Goal: Find specific fact: Find specific fact

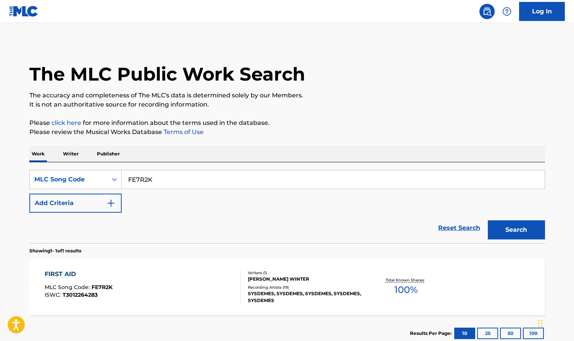
click at [210, 175] on input "FE7R2K" at bounding box center [333, 179] width 423 height 18
click at [293, 278] on div "[PERSON_NAME] WINTER" at bounding box center [305, 278] width 115 height 7
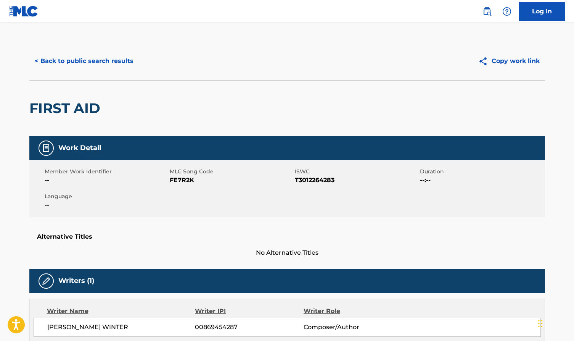
click at [83, 60] on button "< Back to public search results" at bounding box center [83, 60] width 109 height 19
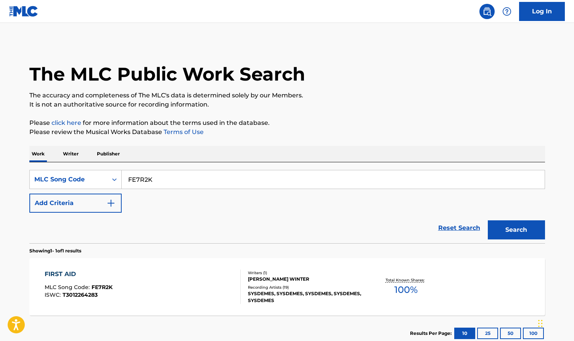
click at [164, 179] on input "FE7R2K" at bounding box center [333, 179] width 423 height 18
paste input "OV7ZCE"
type input "OV7ZCE"
click at [512, 221] on button "Search" at bounding box center [516, 229] width 57 height 19
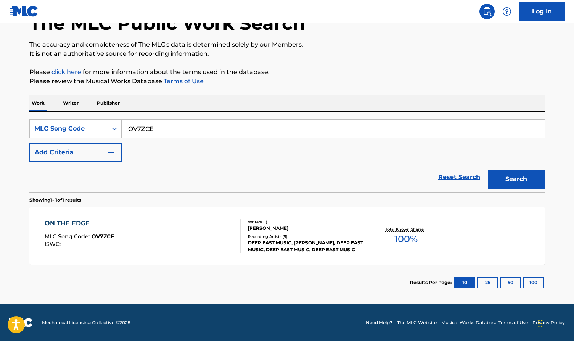
scroll to position [51, 0]
click at [195, 238] on div "ON THE EDGE MLC Song Code : OV7ZCE ISWC :" at bounding box center [143, 236] width 196 height 34
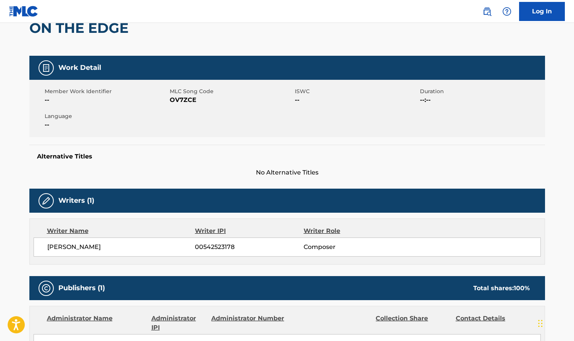
scroll to position [123, 0]
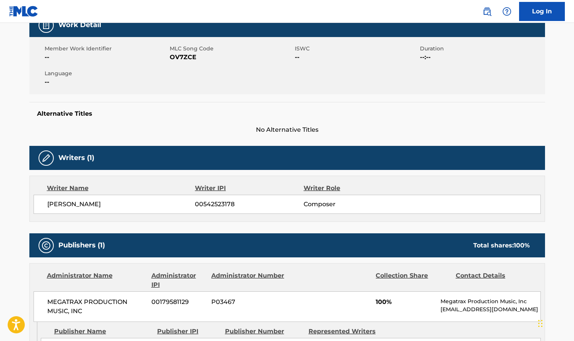
click at [182, 55] on span "OV7ZCE" at bounding box center [231, 57] width 123 height 9
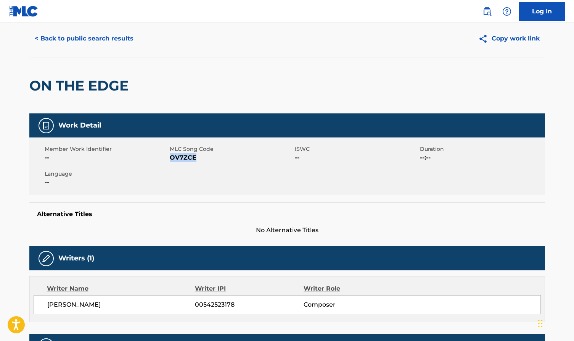
scroll to position [19, 0]
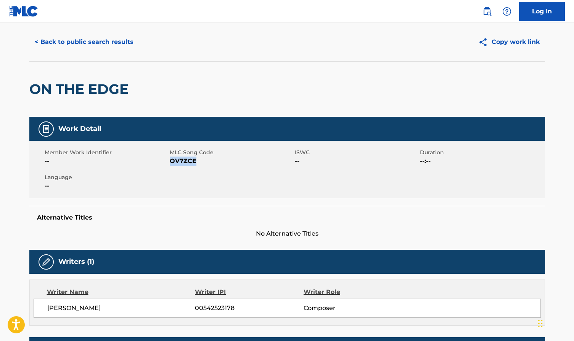
drag, startPoint x: 417, startPoint y: 21, endPoint x: 83, endPoint y: 306, distance: 439.2
click at [83, 306] on span "[PERSON_NAME]" at bounding box center [121, 307] width 148 height 9
copy span "HANSSON"
